Goal: Navigation & Orientation: Find specific page/section

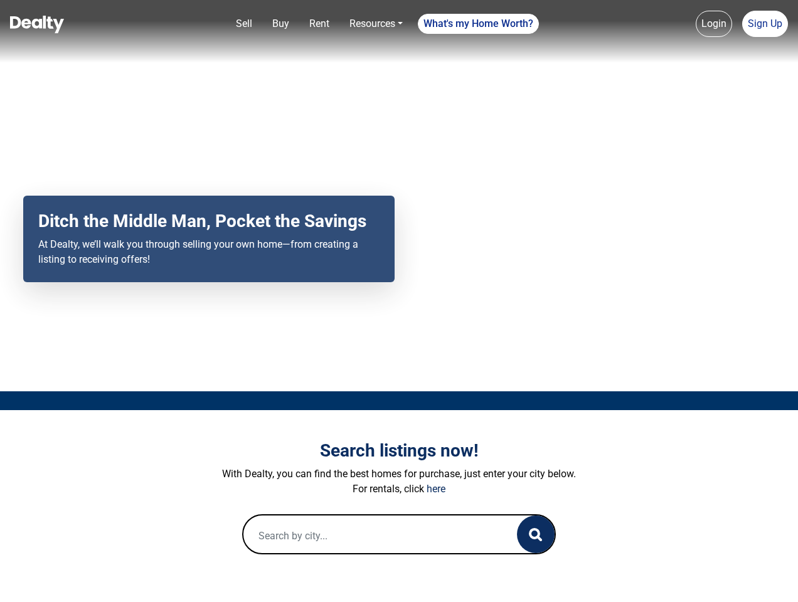
click at [399, 301] on div "Your browser does not support the video tag. Ditch the Middle Man, Pocket the S…" at bounding box center [399, 196] width 798 height 392
click at [244, 24] on link "Sell" at bounding box center [244, 23] width 26 height 25
click at [281, 24] on link "Buy" at bounding box center [280, 23] width 27 height 25
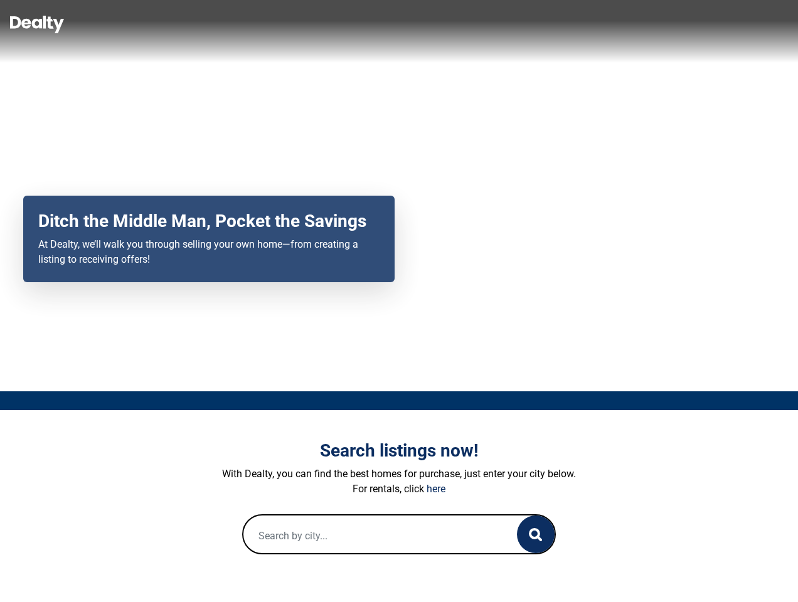
click at [319, 24] on link "Rent" at bounding box center [319, 23] width 30 height 25
click at [376, 24] on link "Resources" at bounding box center [376, 23] width 63 height 25
click at [479, 24] on link "What's my Home Worth?" at bounding box center [478, 24] width 121 height 20
click at [714, 24] on link "Login" at bounding box center [714, 24] width 36 height 26
click at [765, 24] on link "Sign Up" at bounding box center [765, 24] width 46 height 26
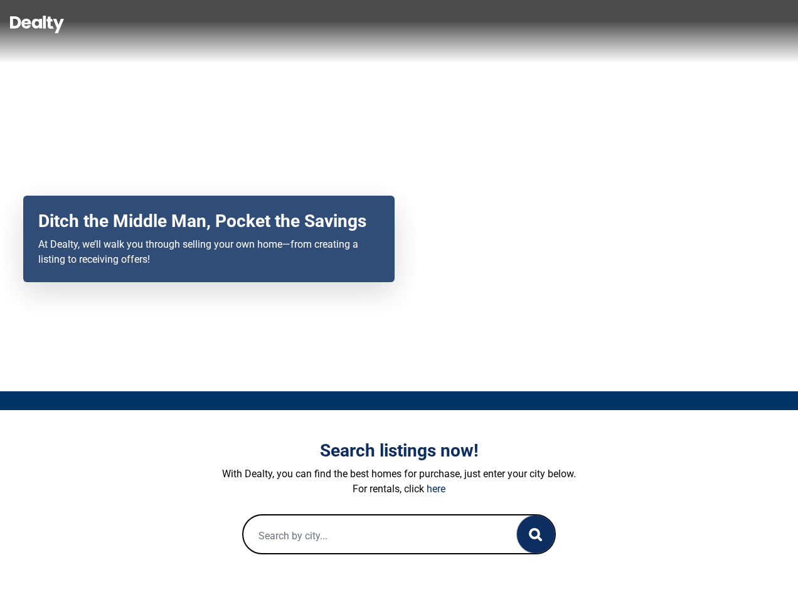
click at [536, 535] on icon "button" at bounding box center [535, 534] width 13 height 13
